Goal: Transaction & Acquisition: Subscribe to service/newsletter

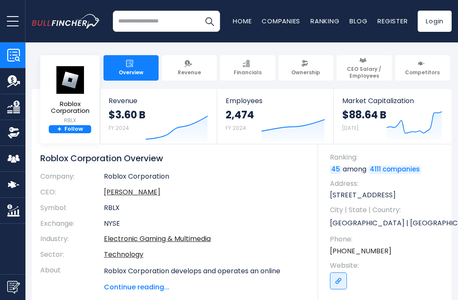
click at [81, 132] on link "+ Follow" at bounding box center [70, 129] width 42 height 8
click at [84, 131] on link "+ Follow" at bounding box center [70, 129] width 42 height 8
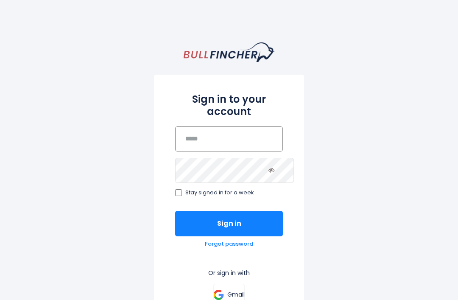
click at [239, 135] on input "email" at bounding box center [229, 138] width 108 height 25
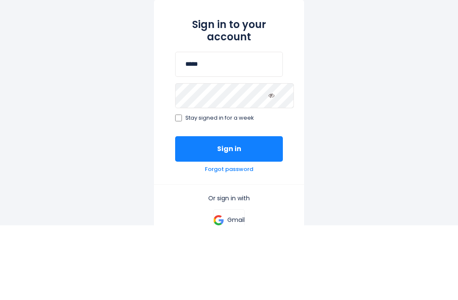
click at [331, 42] on div "Sign in to your account ***** Stay signed in for a week Sign in Forgot password…" at bounding box center [229, 224] width 458 height 364
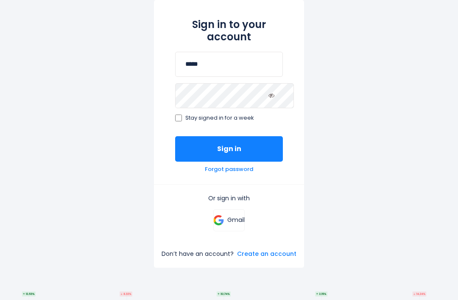
click at [333, 69] on div "Sign in to your account ***** Stay signed in for a week Sign in Forgot password…" at bounding box center [229, 150] width 458 height 364
click at [226, 118] on span "Stay signed in for a week" at bounding box center [219, 118] width 69 height 7
click at [233, 148] on button "Sign in" at bounding box center [229, 148] width 108 height 25
click at [132, 109] on div "Sign in to your account ***** Stay signed in for a week Sign in Forgot password…" at bounding box center [229, 150] width 458 height 364
click at [218, 148] on button "Sign in" at bounding box center [229, 148] width 108 height 25
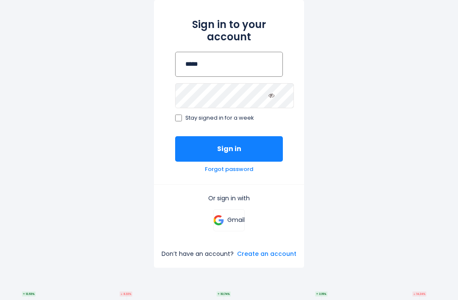
click at [229, 148] on button "Sign in" at bounding box center [229, 148] width 108 height 25
type input "*"
click at [229, 148] on button "Sign in" at bounding box center [229, 148] width 108 height 25
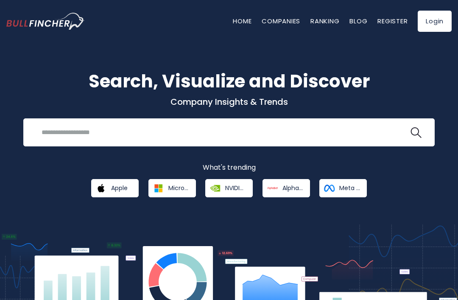
click at [353, 126] on input "search" at bounding box center [222, 132] width 373 height 16
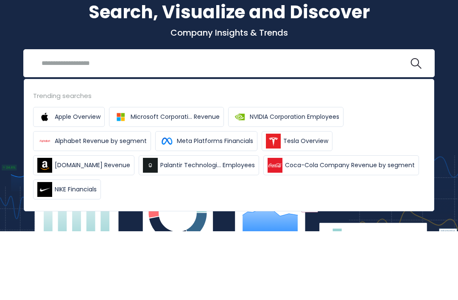
click at [442, 163] on div "What's trending Apple Microsoft Corporation NVIDIA Corporation" at bounding box center [229, 180] width 446 height 34
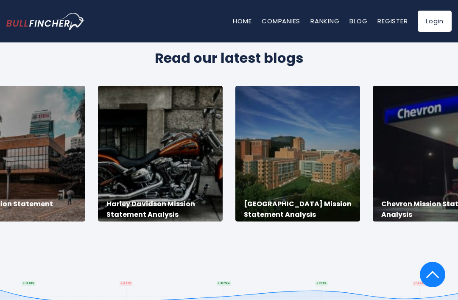
scroll to position [1867, 0]
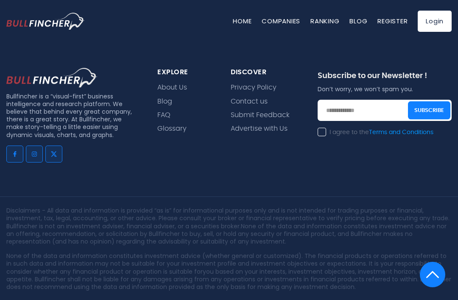
click at [387, 25] on link "Register" at bounding box center [393, 21] width 30 height 9
